Goal: Task Accomplishment & Management: Use online tool/utility

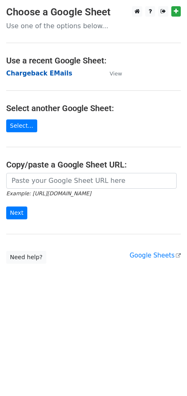
click at [34, 70] on strong "Chargeback EMails" at bounding box center [39, 73] width 66 height 7
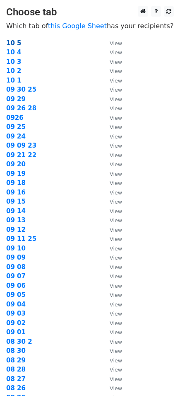
click at [11, 42] on strong "10 5" at bounding box center [13, 42] width 15 height 7
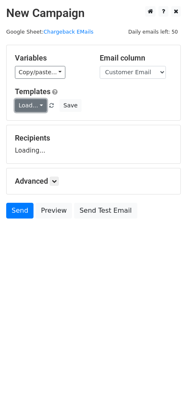
click at [37, 104] on link "Load..." at bounding box center [31, 105] width 32 height 13
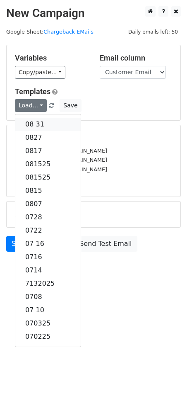
click at [37, 121] on link "08 31" at bounding box center [47, 124] width 65 height 13
